Goal: Task Accomplishment & Management: Manage account settings

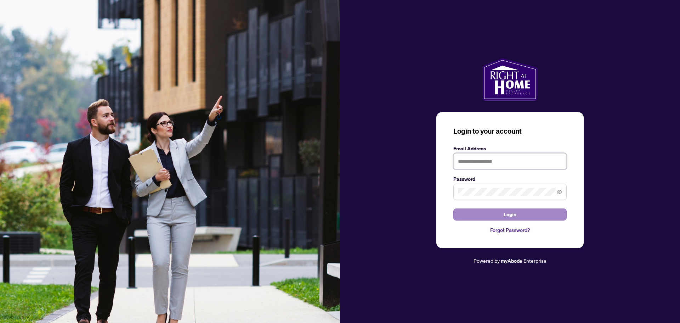
type input "**********"
click at [528, 215] on button "Login" at bounding box center [510, 214] width 113 height 12
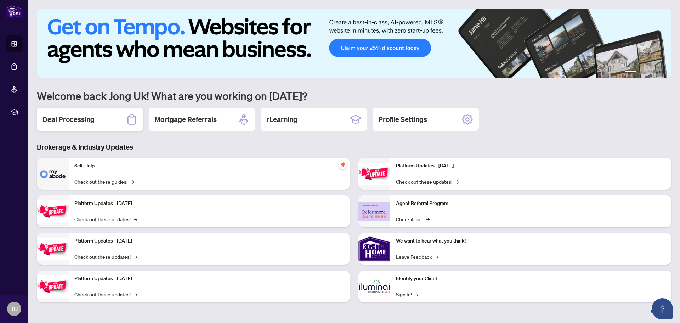
click at [81, 119] on h2 "Deal Processing" at bounding box center [69, 119] width 52 height 10
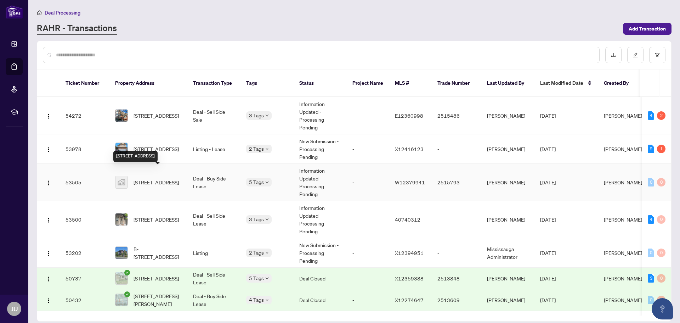
click at [157, 178] on span "[STREET_ADDRESS]" at bounding box center [156, 182] width 45 height 8
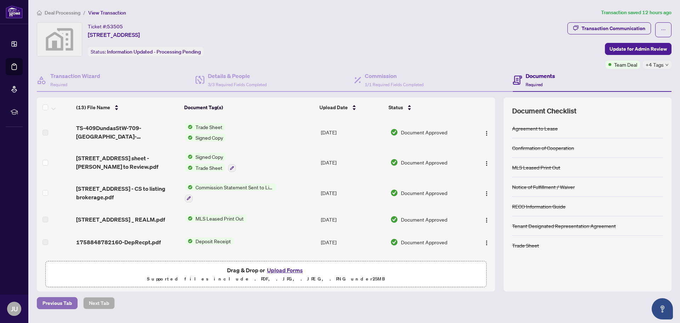
click at [52, 302] on span "Previous Tab" at bounding box center [57, 302] width 29 height 11
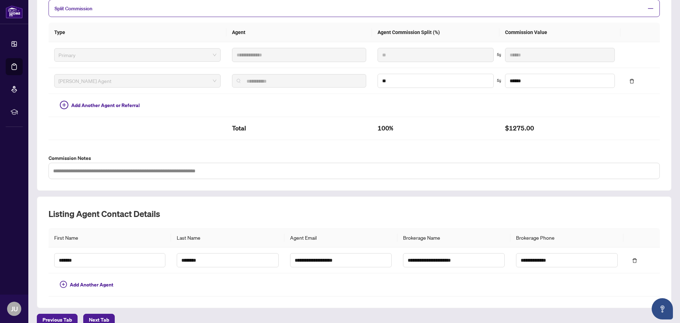
scroll to position [171, 0]
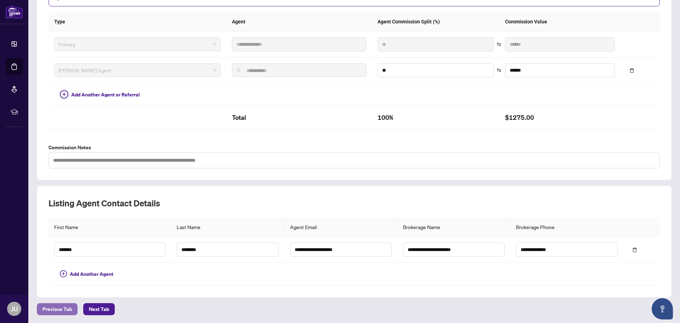
click at [68, 309] on span "Previous Tab" at bounding box center [57, 308] width 29 height 11
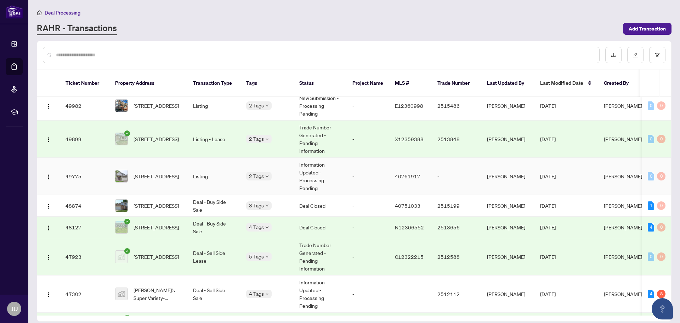
scroll to position [284, 0]
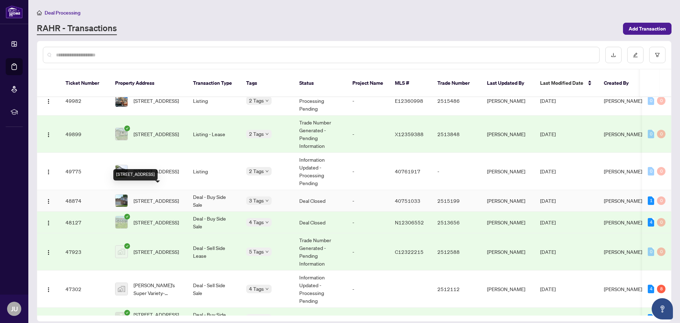
click at [158, 197] on span "[STREET_ADDRESS]" at bounding box center [156, 201] width 45 height 8
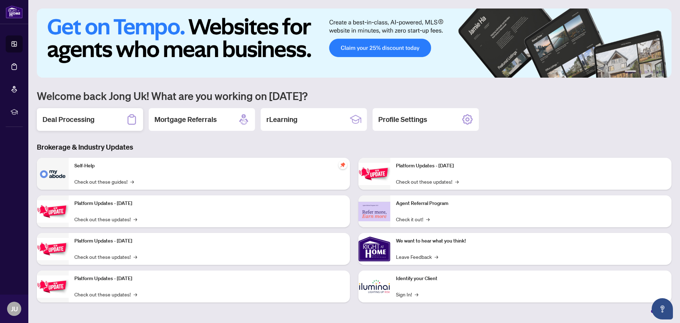
click at [76, 116] on h2 "Deal Processing" at bounding box center [69, 119] width 52 height 10
